Goal: Task Accomplishment & Management: Use online tool/utility

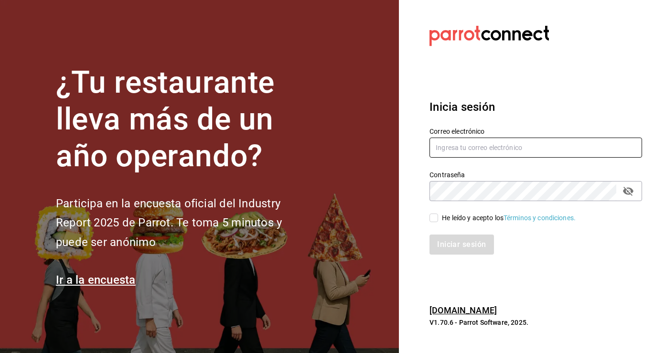
click at [472, 147] on input "text" at bounding box center [536, 148] width 213 height 20
type input "ferkyd@gmail.com"
click at [434, 218] on input "He leído y acepto los Términos y condiciones." at bounding box center [434, 218] width 9 height 9
checkbox input "true"
click at [442, 244] on button "Iniciar sesión" at bounding box center [462, 245] width 65 height 20
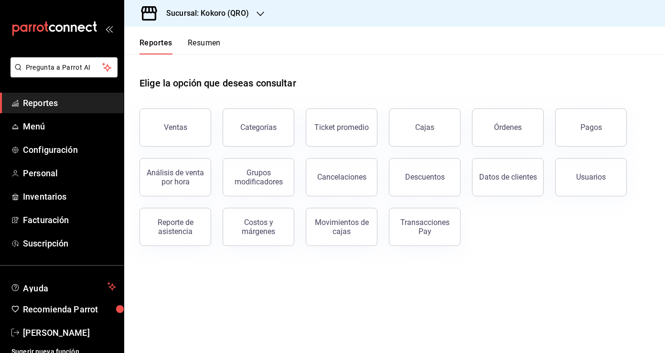
click at [242, 11] on h3 "Sucursal: Kokoro (QRO)" at bounding box center [204, 13] width 90 height 11
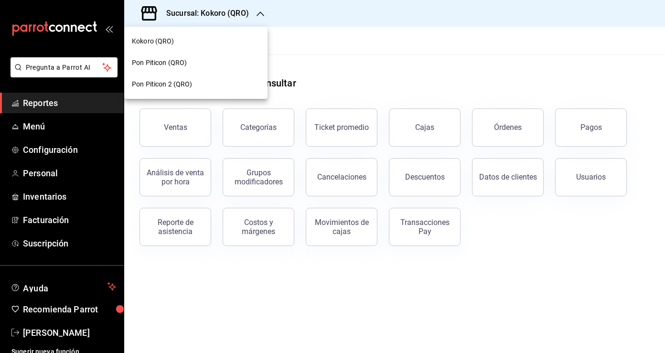
click at [189, 82] on span "Pon Piticon 2 (QRO)" at bounding box center [162, 84] width 61 height 10
